Goal: Find specific page/section: Find specific page/section

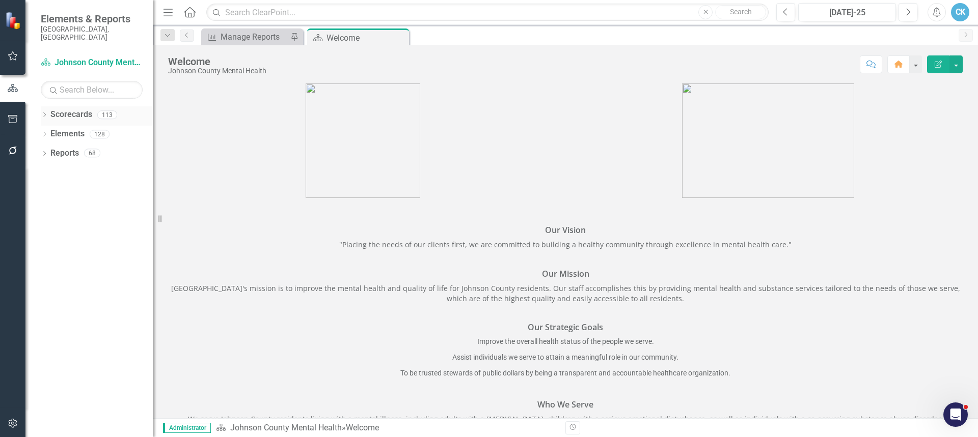
click at [42, 113] on icon "Dropdown" at bounding box center [44, 116] width 7 height 6
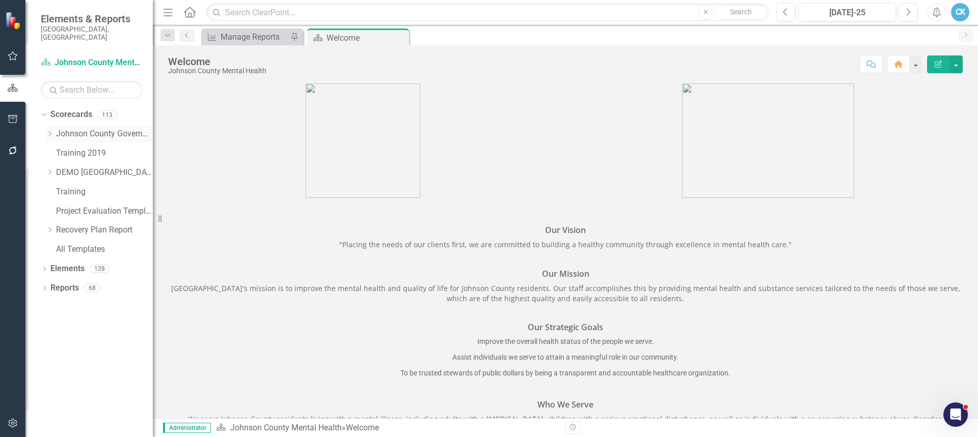
click at [49, 130] on div "Dropdown" at bounding box center [50, 134] width 8 height 9
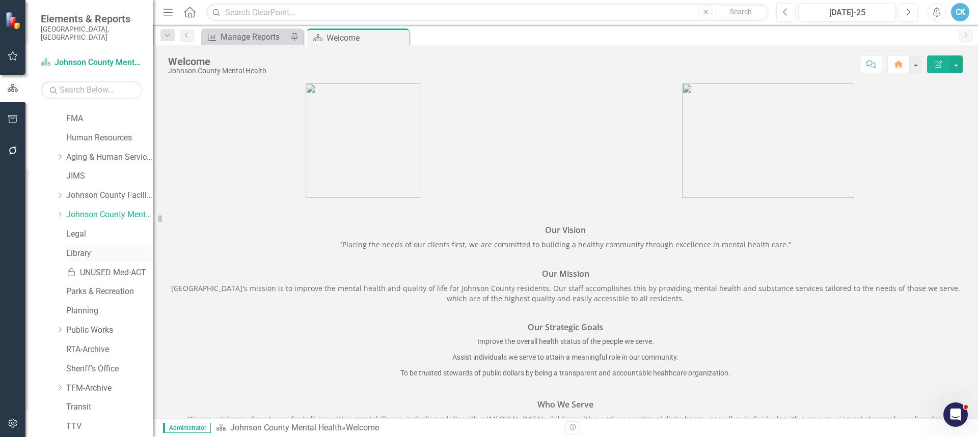
scroll to position [306, 0]
click at [57, 210] on icon "Dropdown" at bounding box center [60, 213] width 8 height 6
click at [98, 305] on link "MNH Emergency Services" at bounding box center [114, 311] width 76 height 12
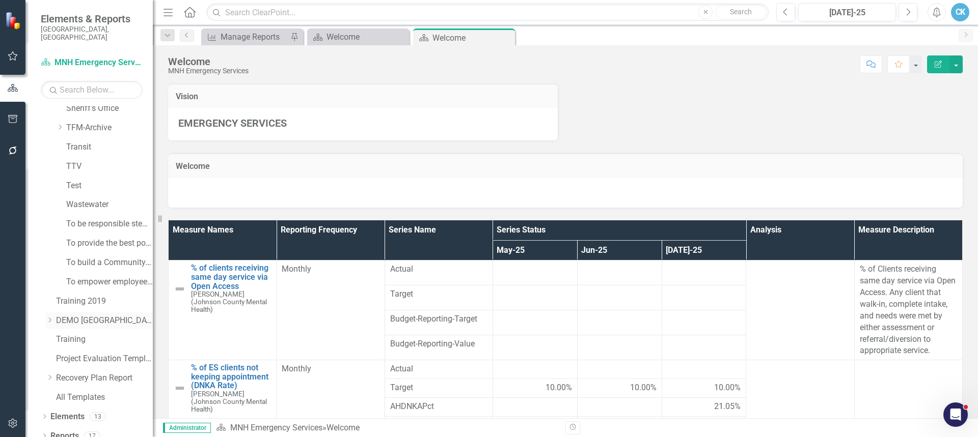
scroll to position [759, 0]
click at [44, 414] on icon "Dropdown" at bounding box center [44, 417] width 7 height 6
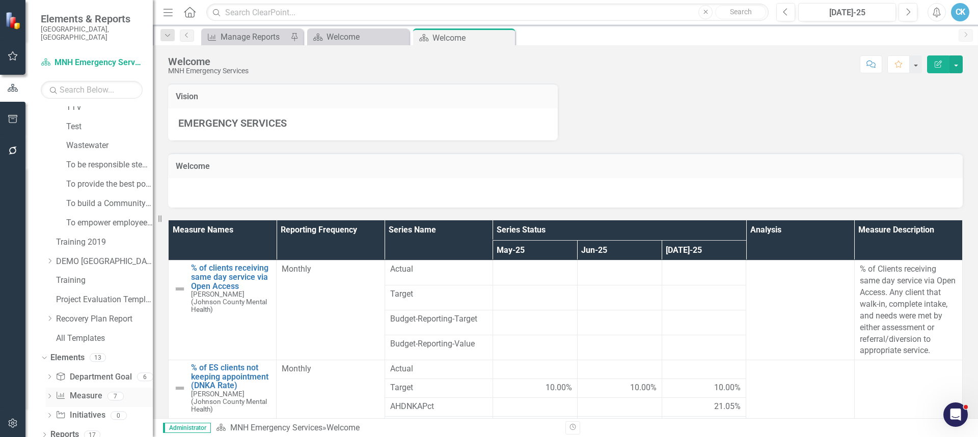
scroll to position [817, 0]
click at [80, 390] on link "Measure Name Measure" at bounding box center [79, 396] width 46 height 12
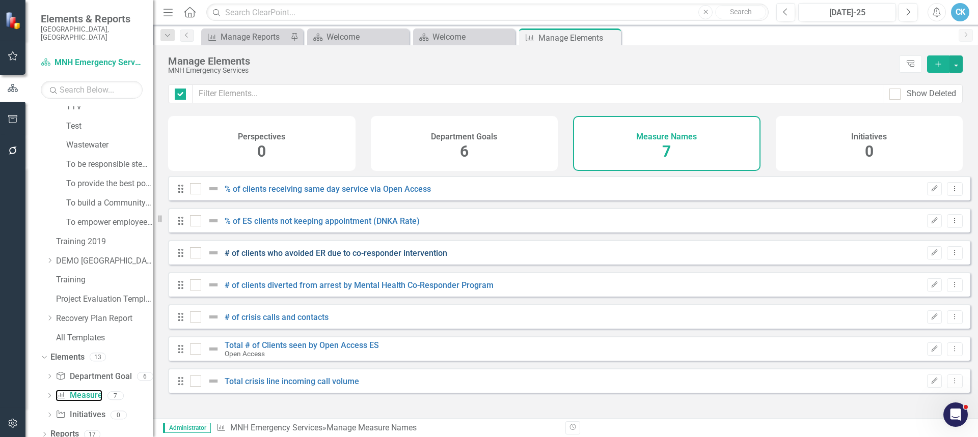
checkbox input "false"
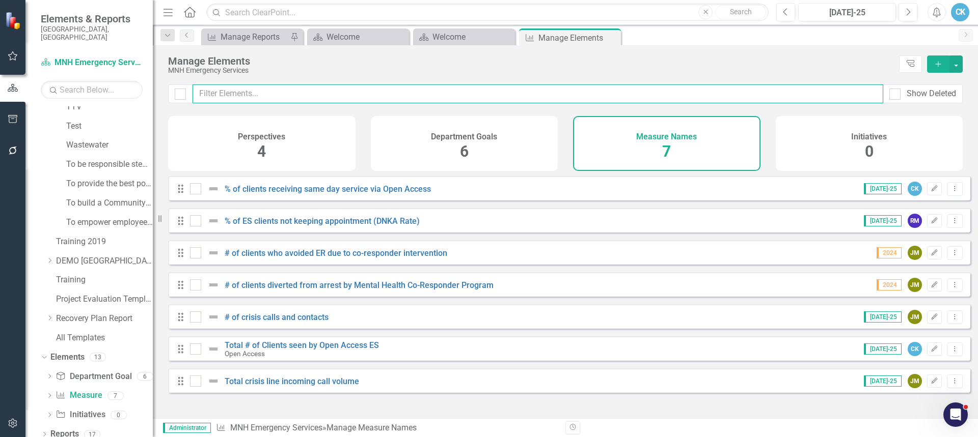
click at [388, 85] on input "text" at bounding box center [538, 94] width 691 height 19
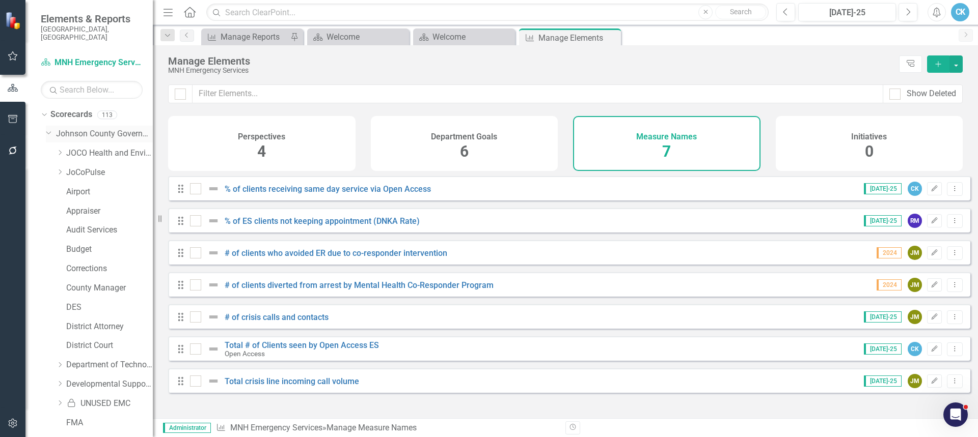
click at [109, 128] on link "Johnson County Government" at bounding box center [104, 134] width 97 height 12
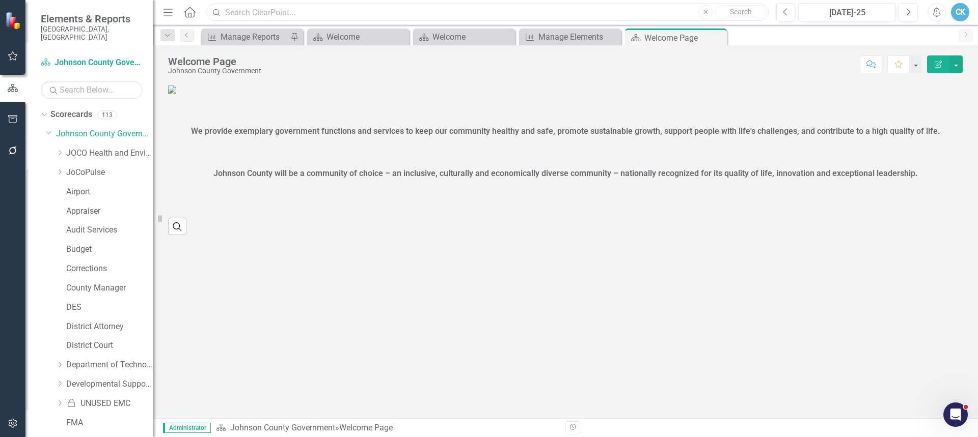
click at [319, 15] on input "text" at bounding box center [487, 13] width 562 height 18
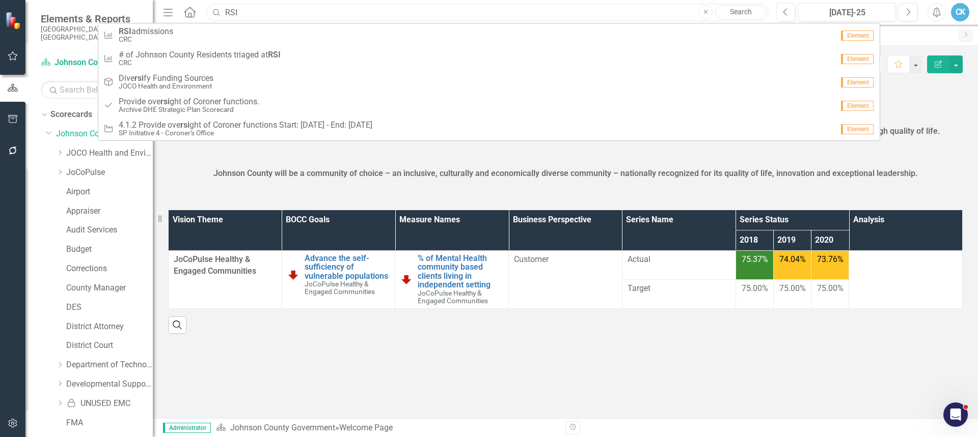
type input "RSI"
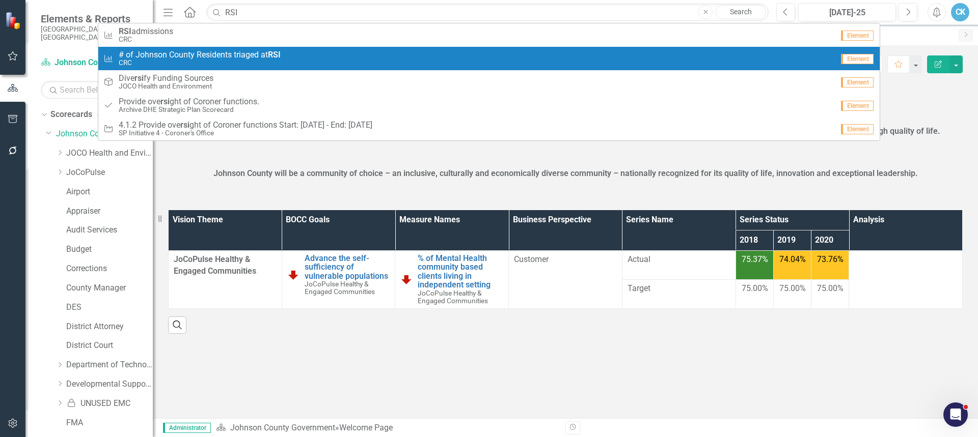
click at [277, 52] on strong "RSI" at bounding box center [274, 55] width 13 height 10
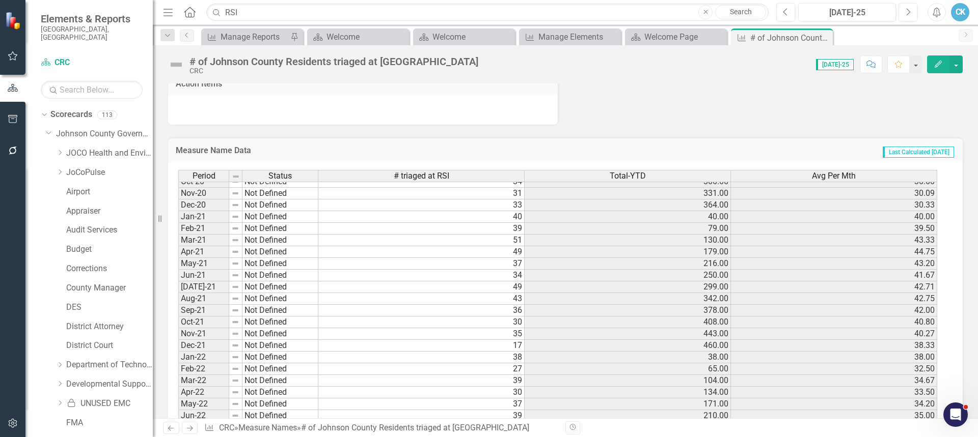
scroll to position [958, 0]
